Goal: Check status: Check status

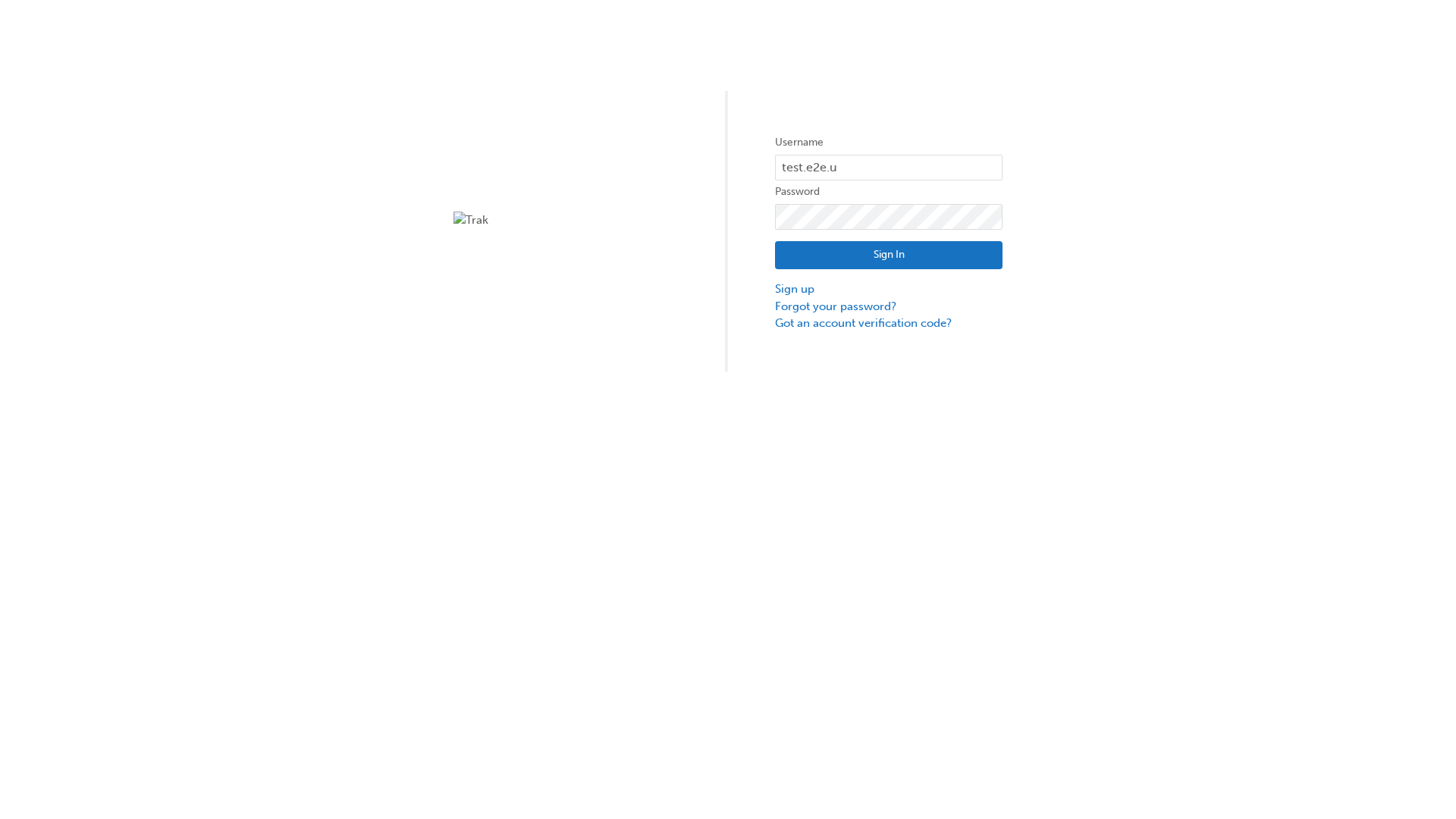
type input "test.e2e.user31"
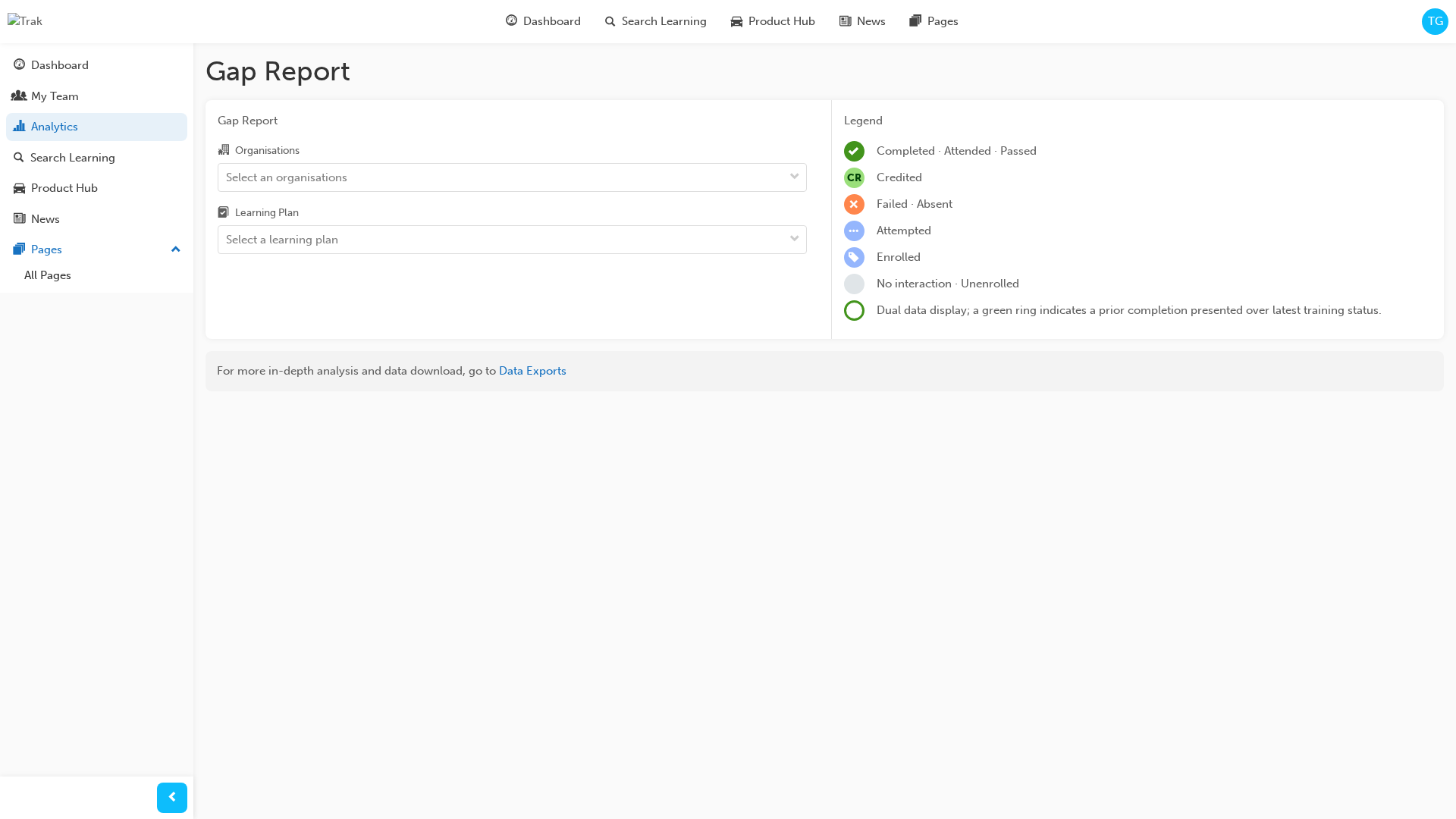
click at [228, 177] on input "Organisations Select an organisations" at bounding box center [227, 177] width 2 height 13
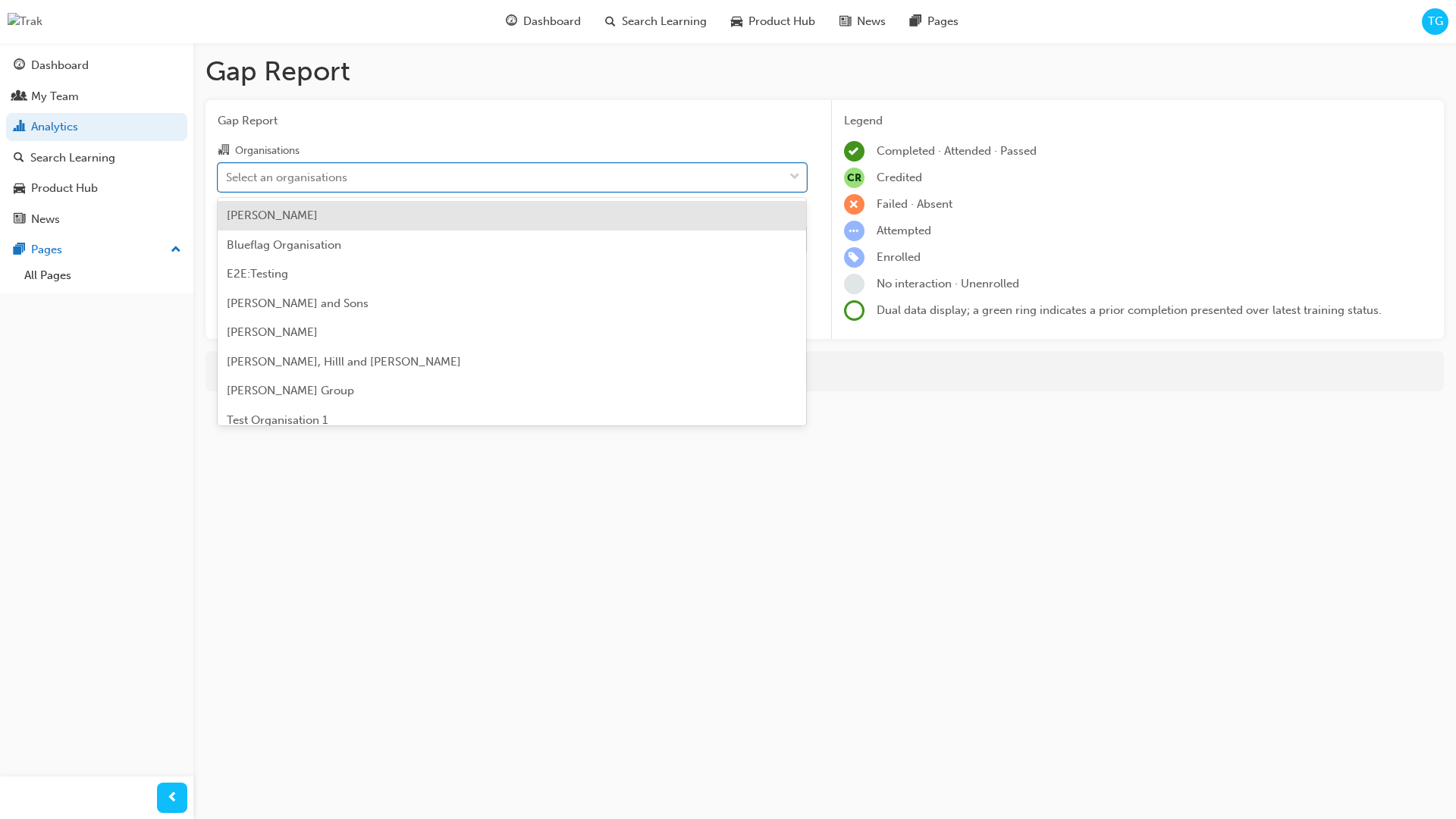
click at [228, 240] on input "Learning Plan Select a learning plan" at bounding box center [227, 239] width 2 height 13
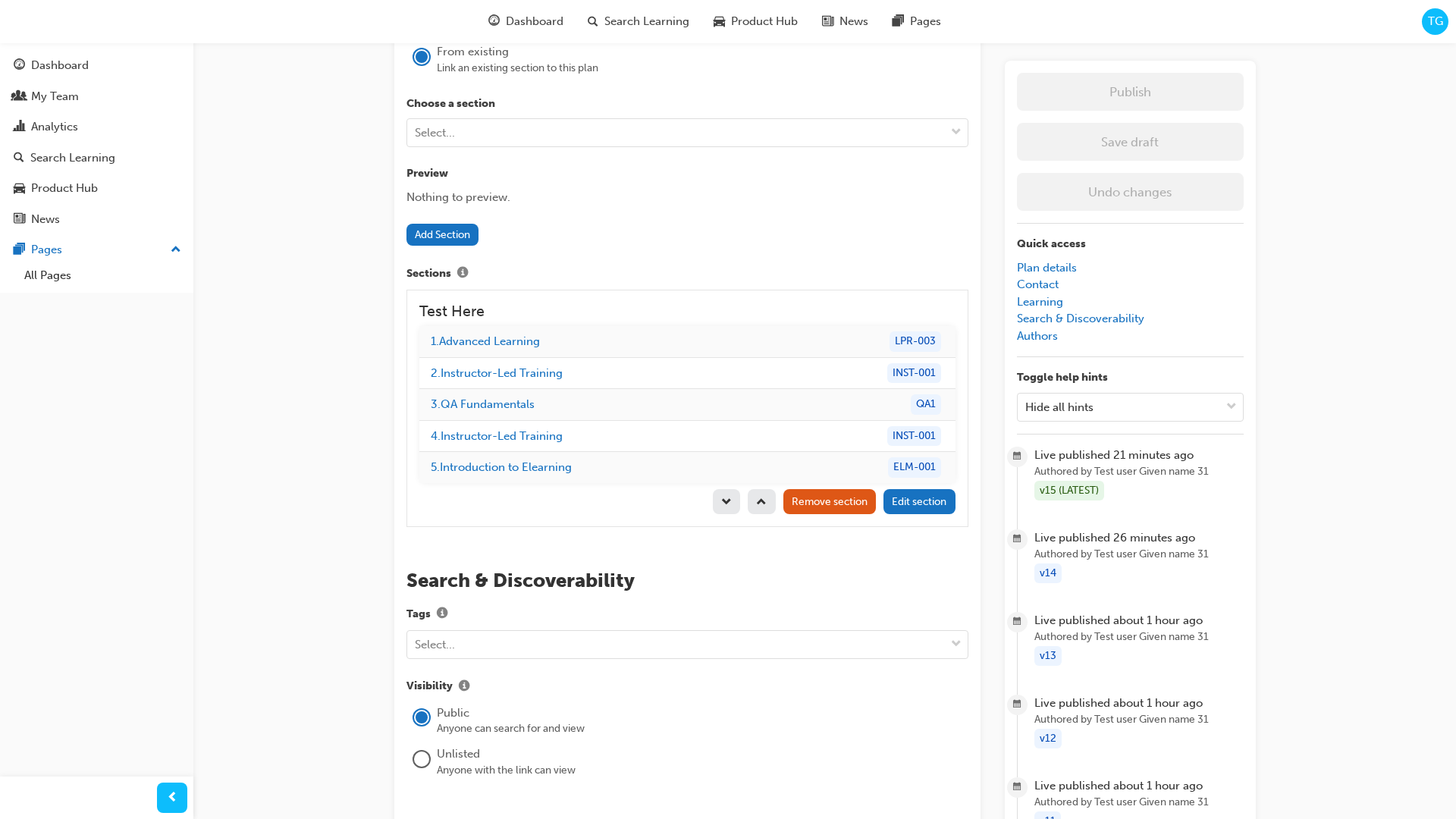
scroll to position [1485, 0]
